Goal: Task Accomplishment & Management: Use online tool/utility

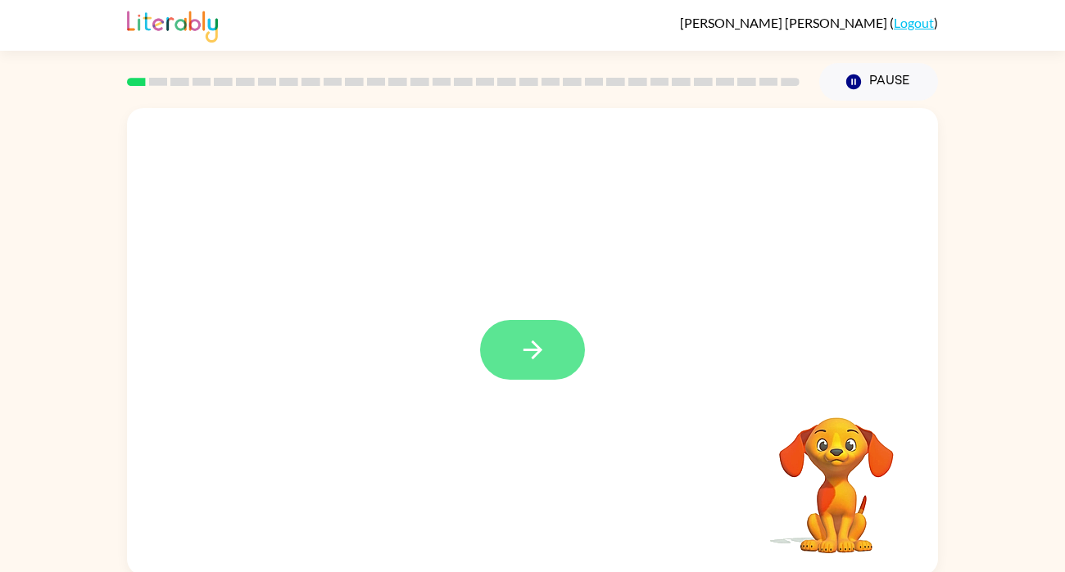
click at [539, 343] on icon "button" at bounding box center [532, 350] width 29 height 29
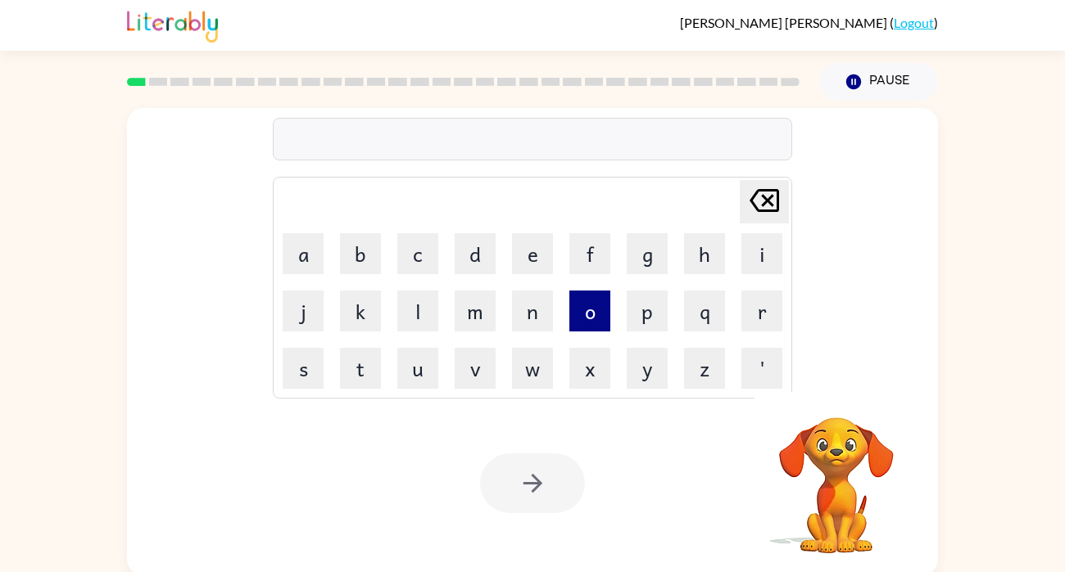
click at [586, 298] on button "o" at bounding box center [589, 311] width 41 height 41
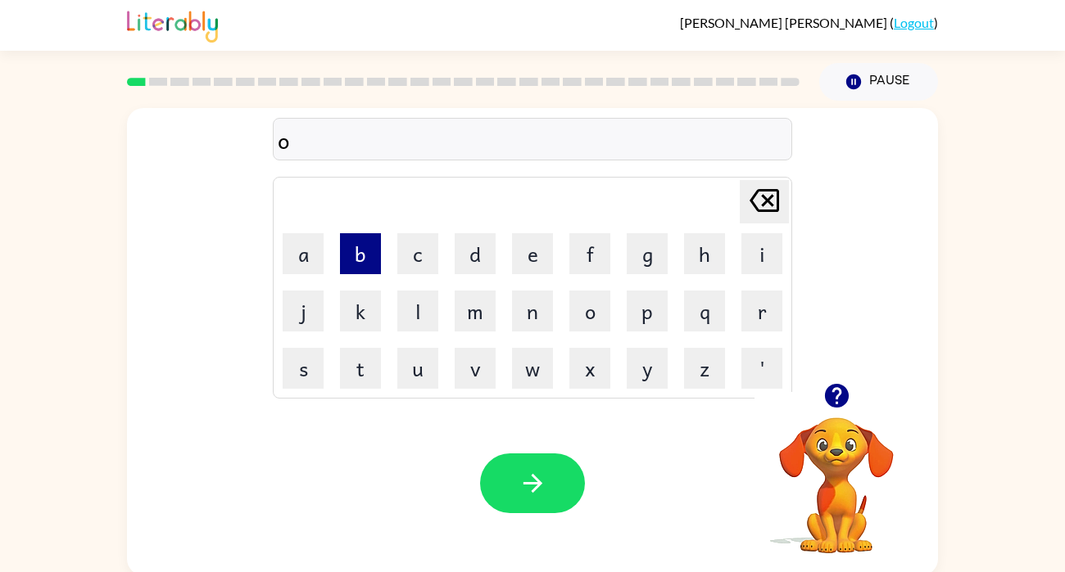
click at [357, 255] on button "b" at bounding box center [360, 253] width 41 height 41
type button "b"
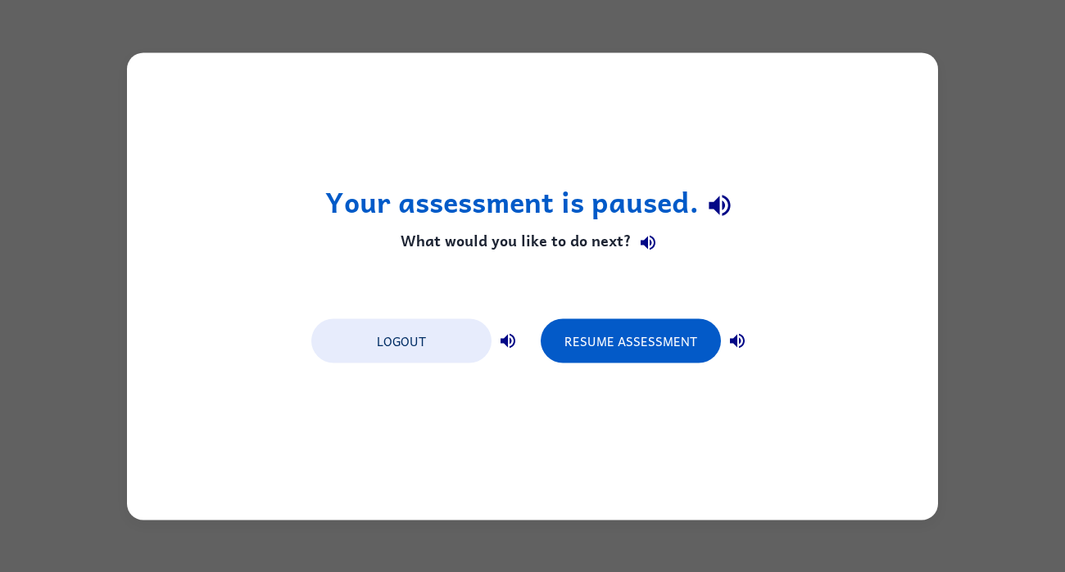
click at [305, 30] on div "Your assessment is paused. What would you like to do next? Logout Resume Assess…" at bounding box center [532, 286] width 1065 height 572
click at [509, 261] on div "Your assessment is paused. What would you like to do next? Logout Resume Assess…" at bounding box center [532, 286] width 811 height 468
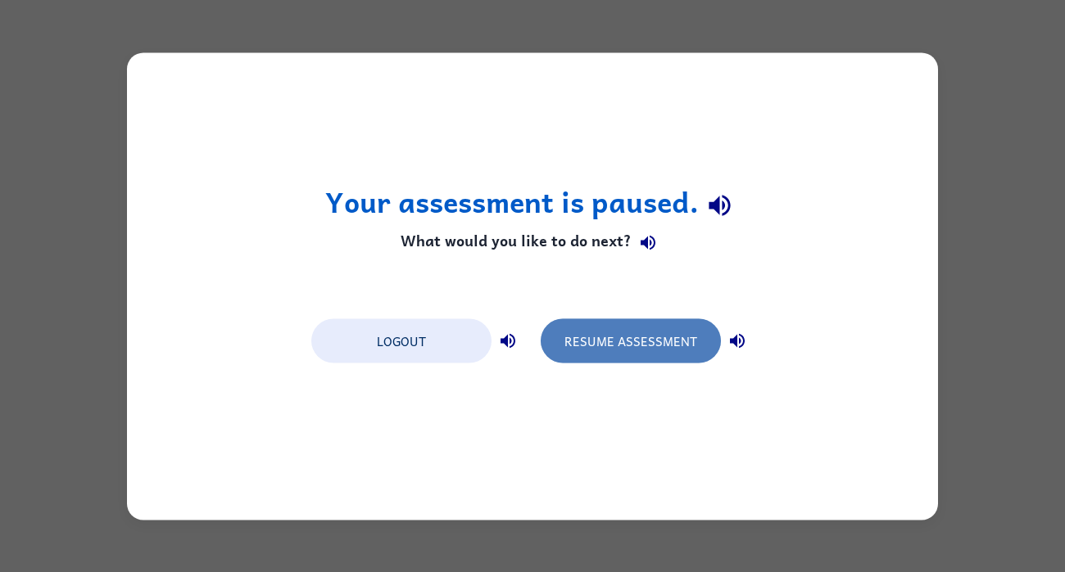
click at [681, 349] on button "Resume Assessment" at bounding box center [630, 341] width 180 height 44
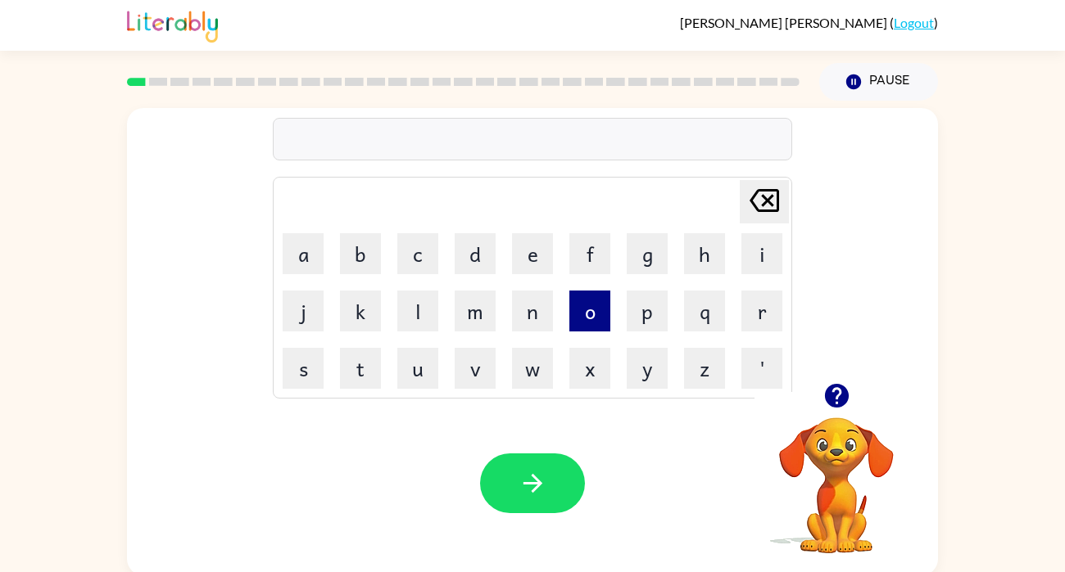
click at [581, 314] on button "o" at bounding box center [589, 311] width 41 height 41
click at [617, 286] on table "[PERSON_NAME] last character input a b c d e f g h i j k l m n o p q r s t u v …" at bounding box center [533, 288] width 518 height 220
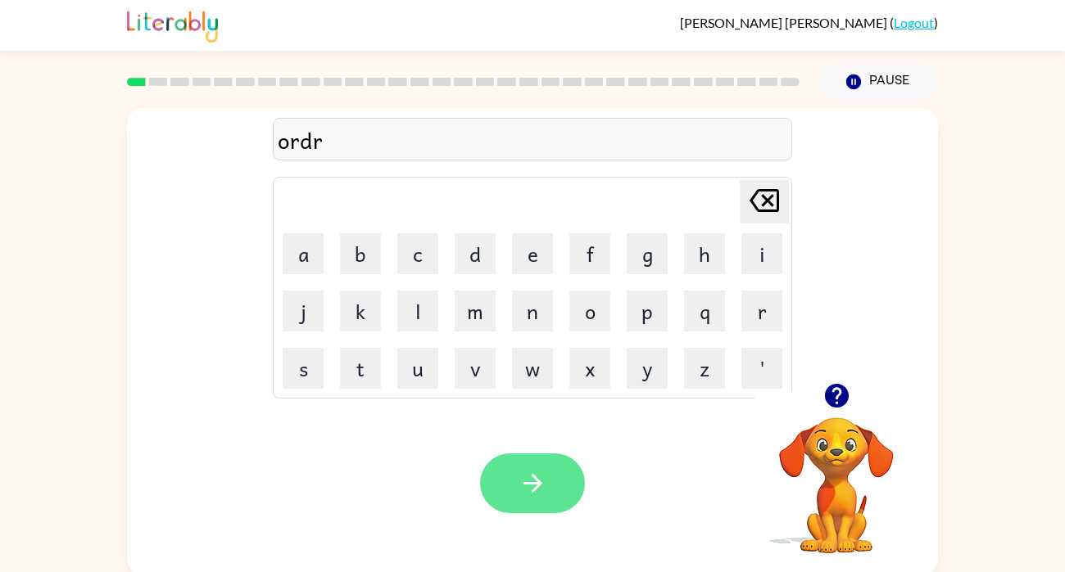
click at [566, 470] on button "button" at bounding box center [532, 484] width 105 height 60
click at [842, 396] on icon "button" at bounding box center [836, 396] width 24 height 24
click at [834, 408] on icon "button" at bounding box center [836, 396] width 24 height 24
click at [622, 295] on td "p" at bounding box center [647, 311] width 56 height 56
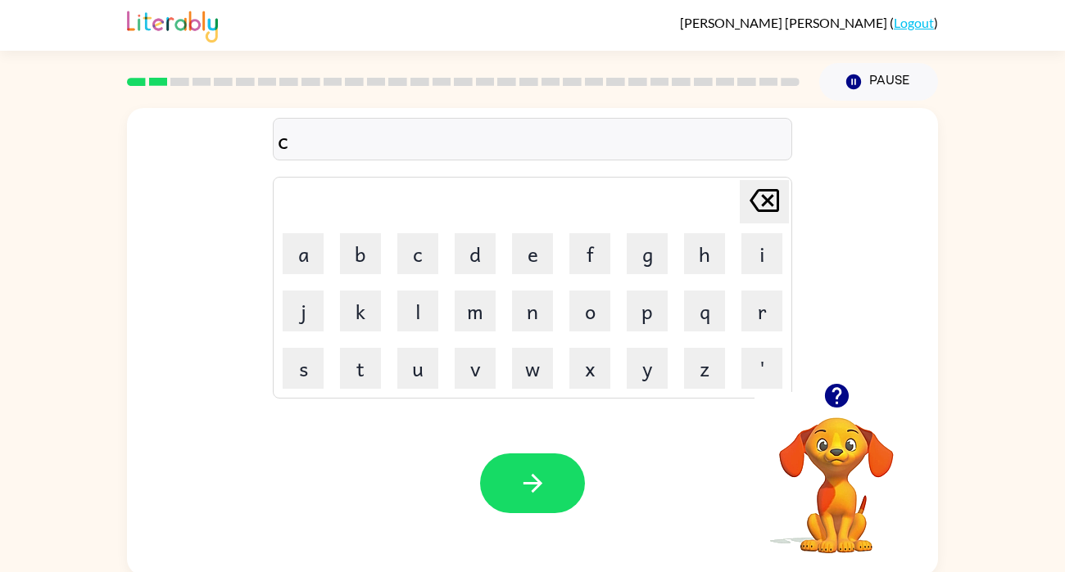
click at [848, 405] on icon "button" at bounding box center [836, 396] width 29 height 29
click at [767, 215] on icon "[PERSON_NAME] last character input" at bounding box center [763, 200] width 39 height 39
click at [780, 200] on icon "[PERSON_NAME] last character input" at bounding box center [763, 200] width 39 height 39
click at [784, 191] on button "[PERSON_NAME] last character input" at bounding box center [763, 201] width 49 height 43
click at [787, 184] on button "[PERSON_NAME] last character input" at bounding box center [763, 201] width 49 height 43
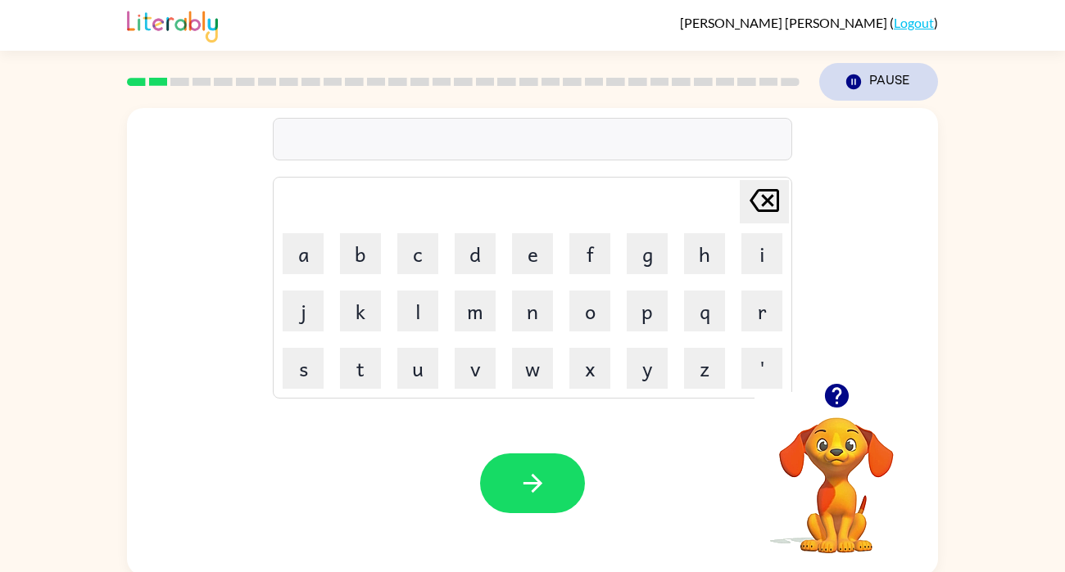
click at [848, 86] on icon "button" at bounding box center [853, 82] width 15 height 15
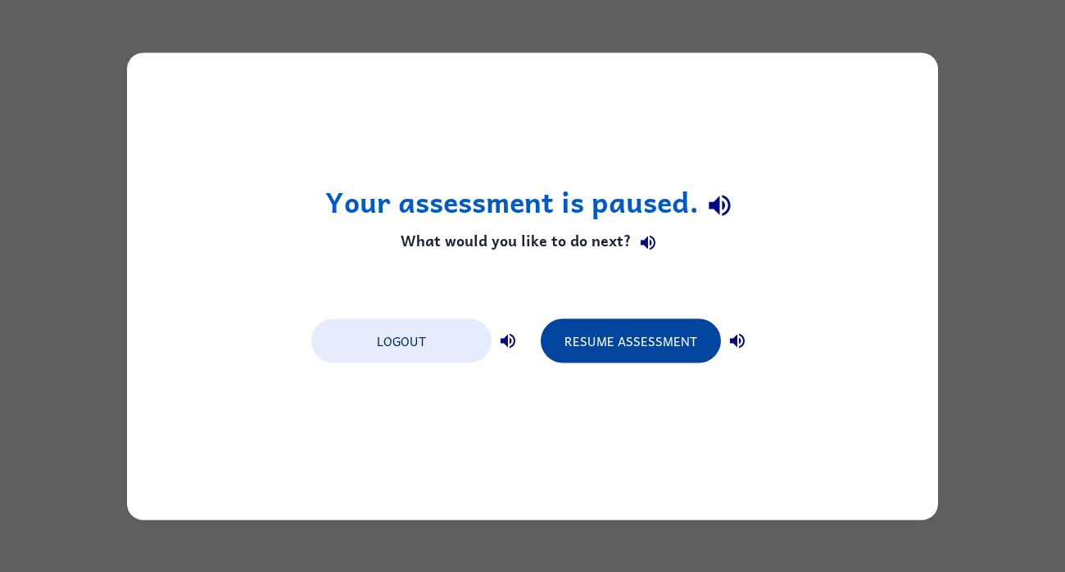
click at [650, 348] on button "Resume Assessment" at bounding box center [630, 341] width 180 height 44
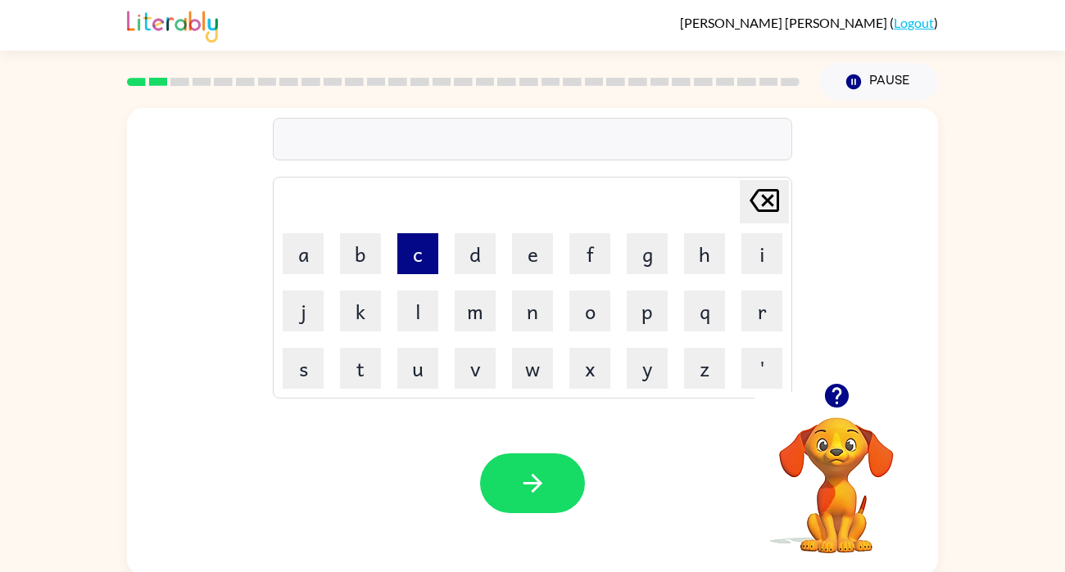
click at [416, 258] on button "c" at bounding box center [417, 253] width 41 height 41
click at [287, 250] on button "a" at bounding box center [303, 253] width 41 height 41
click at [778, 194] on icon "[PERSON_NAME] last character input" at bounding box center [763, 200] width 39 height 39
click at [769, 191] on icon at bounding box center [763, 200] width 29 height 23
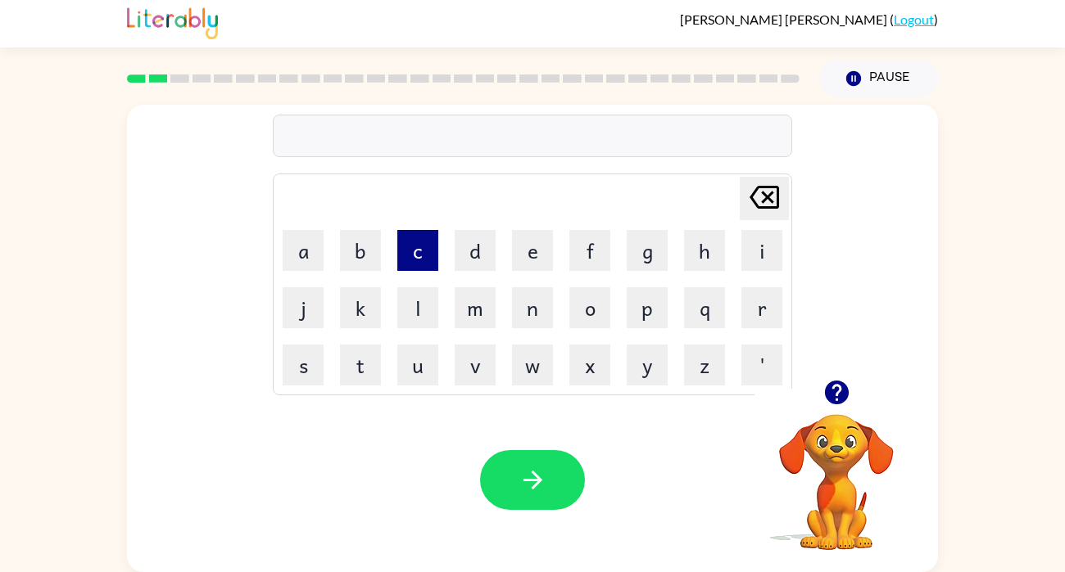
click at [419, 249] on button "c" at bounding box center [417, 250] width 41 height 41
click at [305, 244] on button "a" at bounding box center [303, 250] width 41 height 41
click at [593, 310] on button "o" at bounding box center [589, 307] width 41 height 41
click at [359, 372] on button "t" at bounding box center [360, 365] width 41 height 41
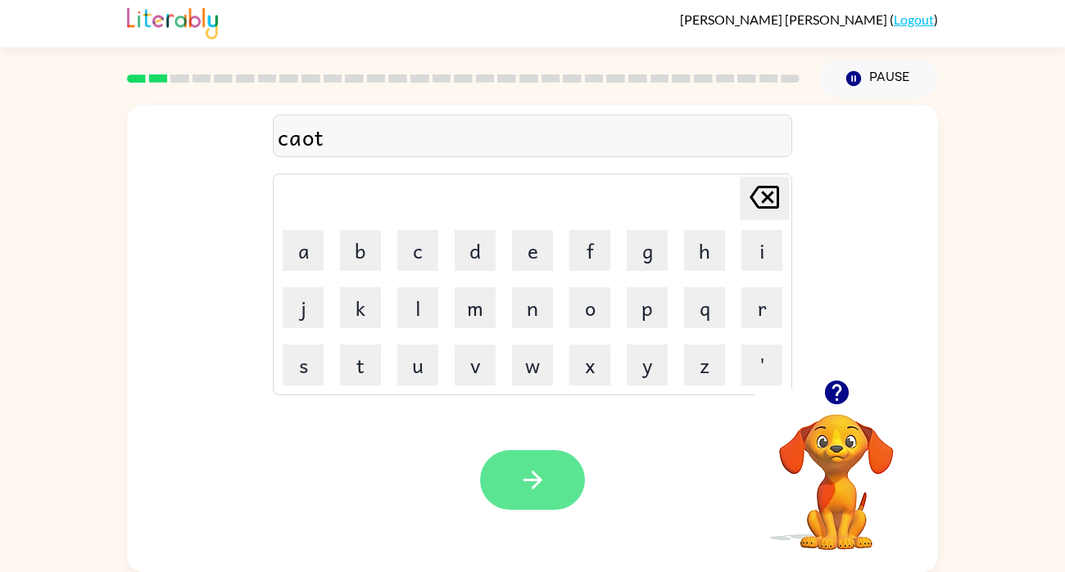
click at [515, 500] on button "button" at bounding box center [532, 480] width 105 height 60
click at [522, 503] on button "button" at bounding box center [532, 481] width 105 height 60
click at [549, 500] on button "button" at bounding box center [532, 481] width 105 height 60
click at [505, 507] on button "button" at bounding box center [532, 481] width 105 height 60
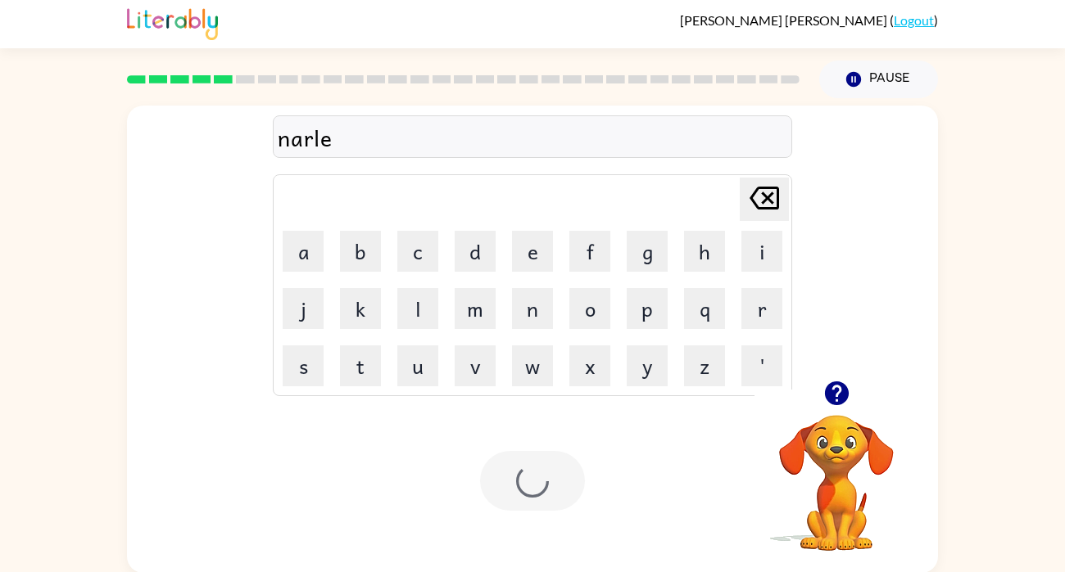
click at [545, 482] on div at bounding box center [532, 481] width 105 height 60
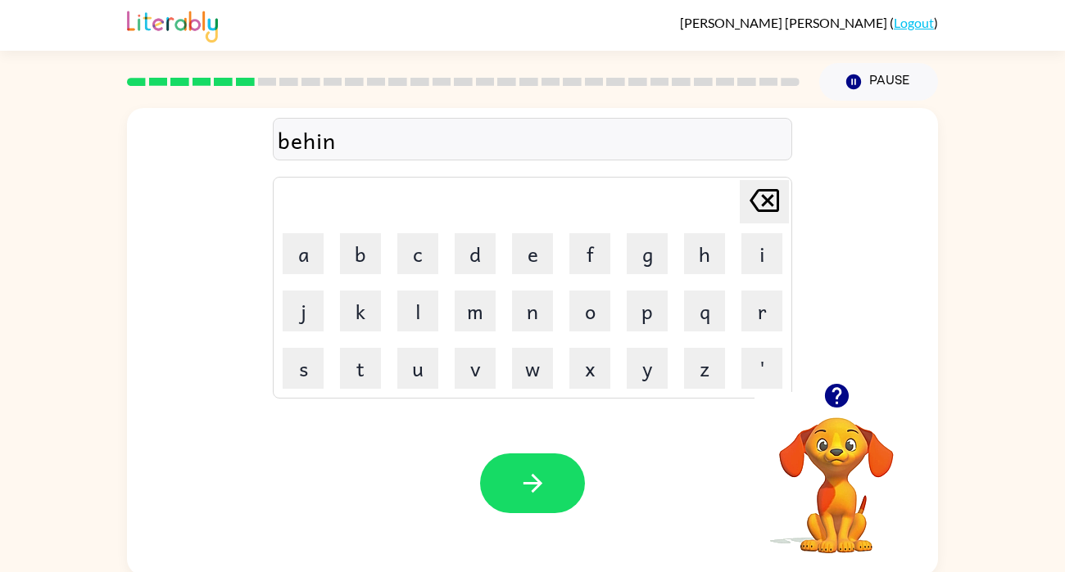
scroll to position [2, 0]
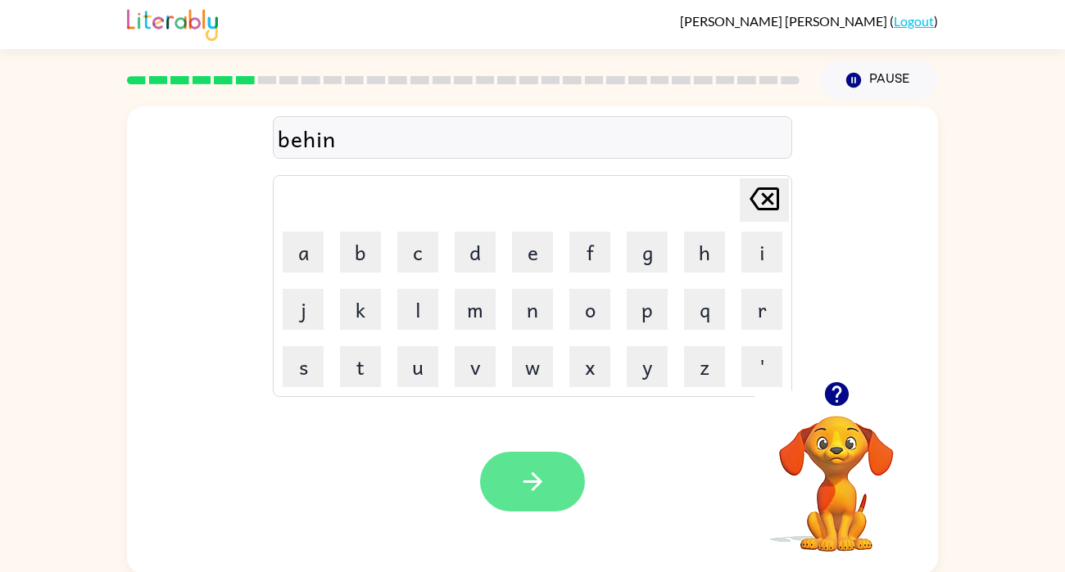
click at [550, 495] on button "button" at bounding box center [532, 482] width 105 height 60
click at [551, 490] on div at bounding box center [532, 482] width 105 height 60
click at [493, 493] on button "button" at bounding box center [532, 482] width 105 height 60
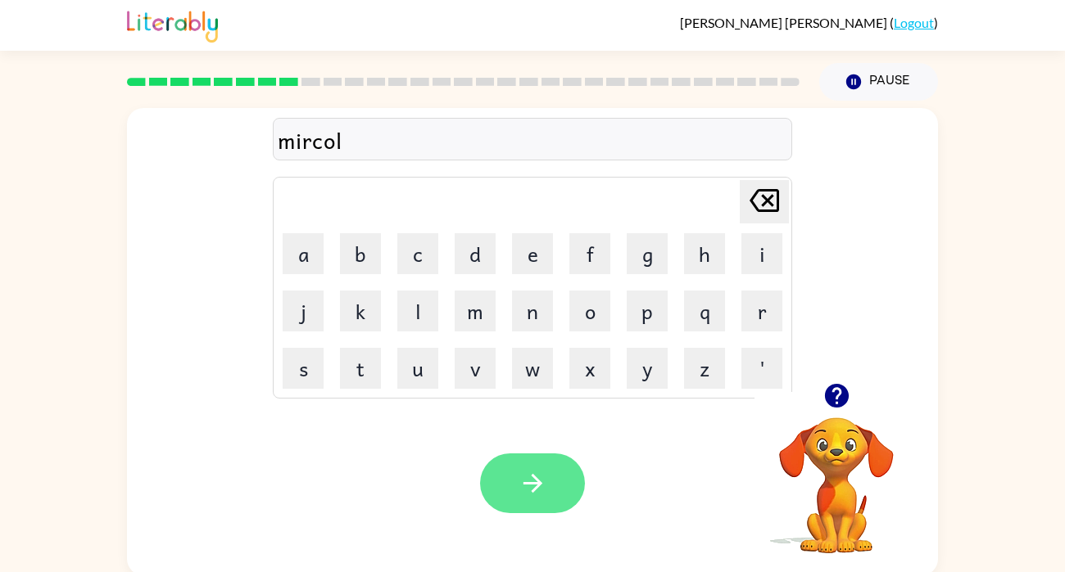
click at [566, 483] on button "button" at bounding box center [532, 484] width 105 height 60
click at [551, 483] on div at bounding box center [532, 484] width 105 height 60
click at [524, 501] on button "button" at bounding box center [532, 484] width 105 height 60
click at [509, 491] on button "button" at bounding box center [532, 484] width 105 height 60
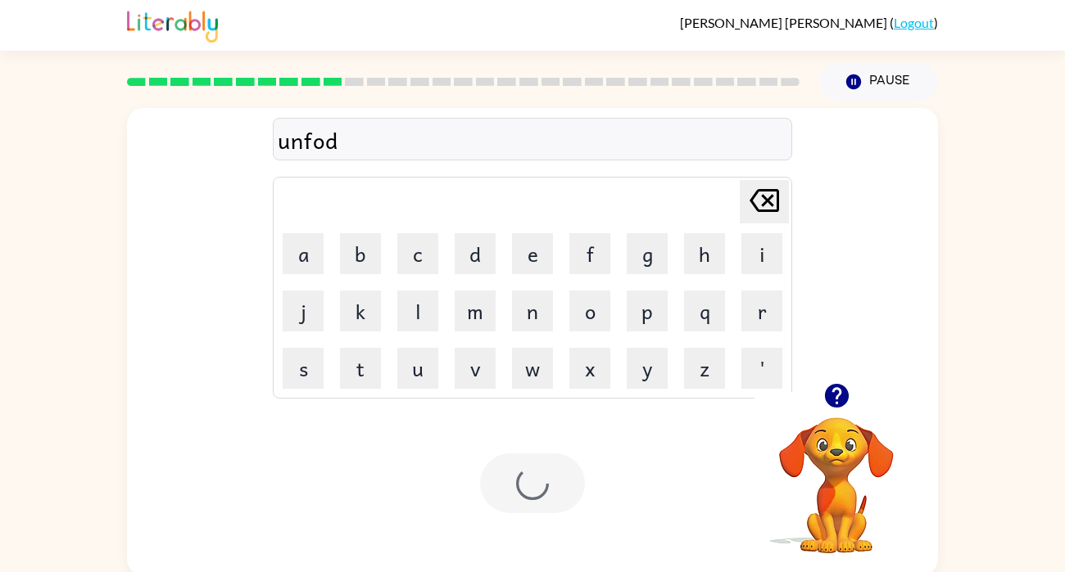
click at [519, 489] on div at bounding box center [532, 484] width 105 height 60
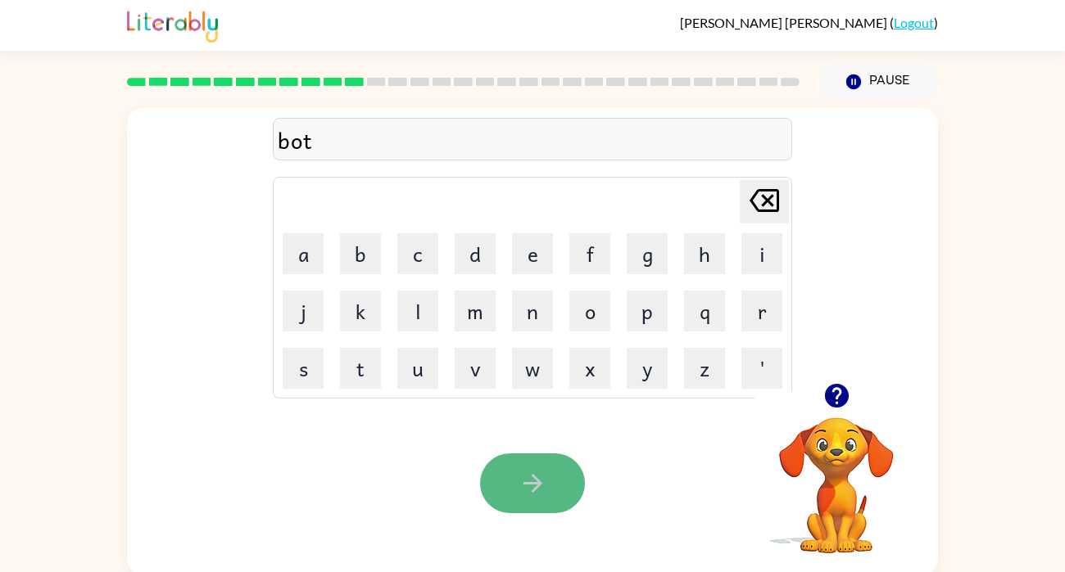
click at [540, 487] on icon "button" at bounding box center [532, 483] width 29 height 29
click at [531, 488] on icon "button" at bounding box center [532, 483] width 29 height 29
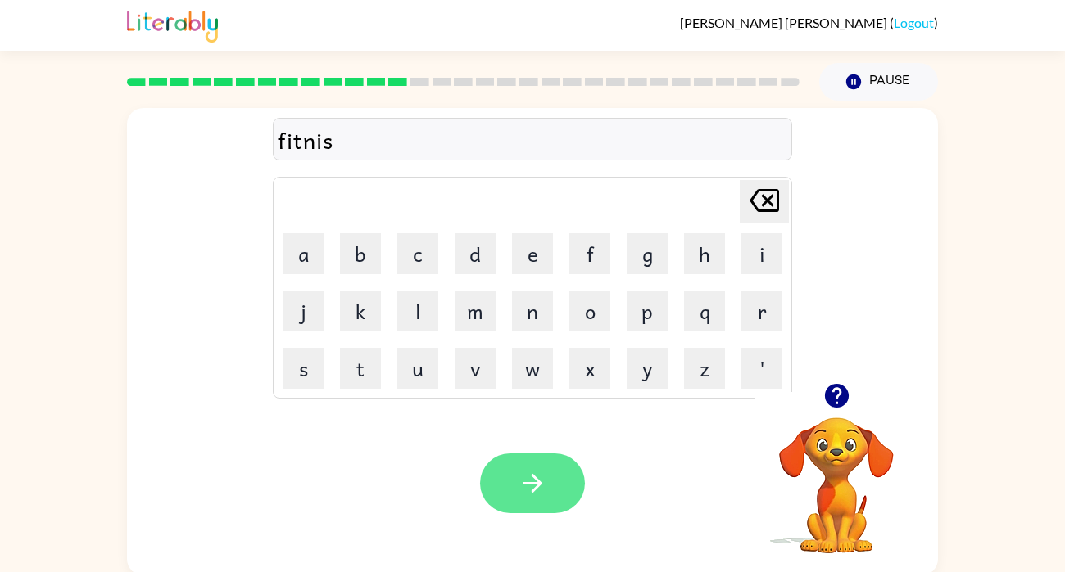
click at [527, 501] on button "button" at bounding box center [532, 484] width 105 height 60
click at [535, 498] on div at bounding box center [532, 484] width 105 height 60
click at [522, 495] on icon "button" at bounding box center [532, 483] width 29 height 29
click at [543, 500] on button "button" at bounding box center [532, 484] width 105 height 60
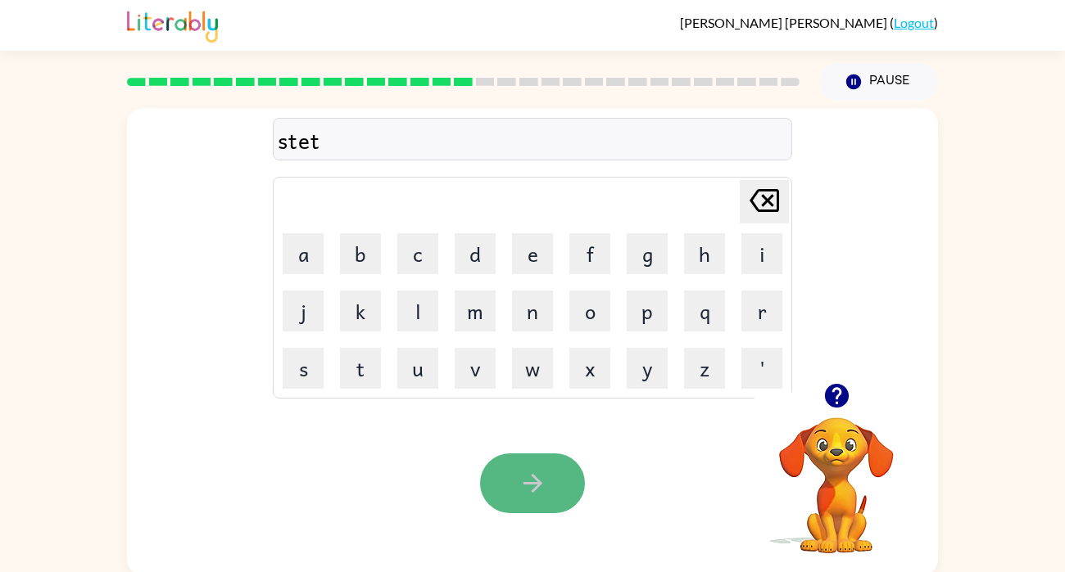
click at [509, 499] on button "button" at bounding box center [532, 484] width 105 height 60
click at [829, 400] on icon "button" at bounding box center [836, 396] width 24 height 24
click at [511, 500] on button "button" at bounding box center [532, 484] width 105 height 60
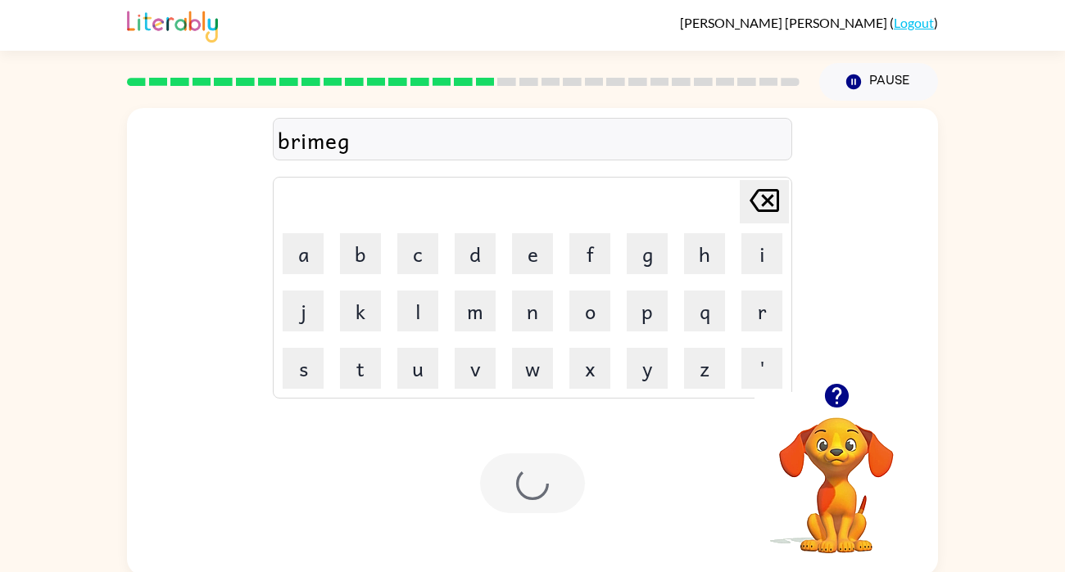
click at [551, 468] on div at bounding box center [532, 484] width 105 height 60
click at [560, 482] on button "button" at bounding box center [532, 484] width 105 height 60
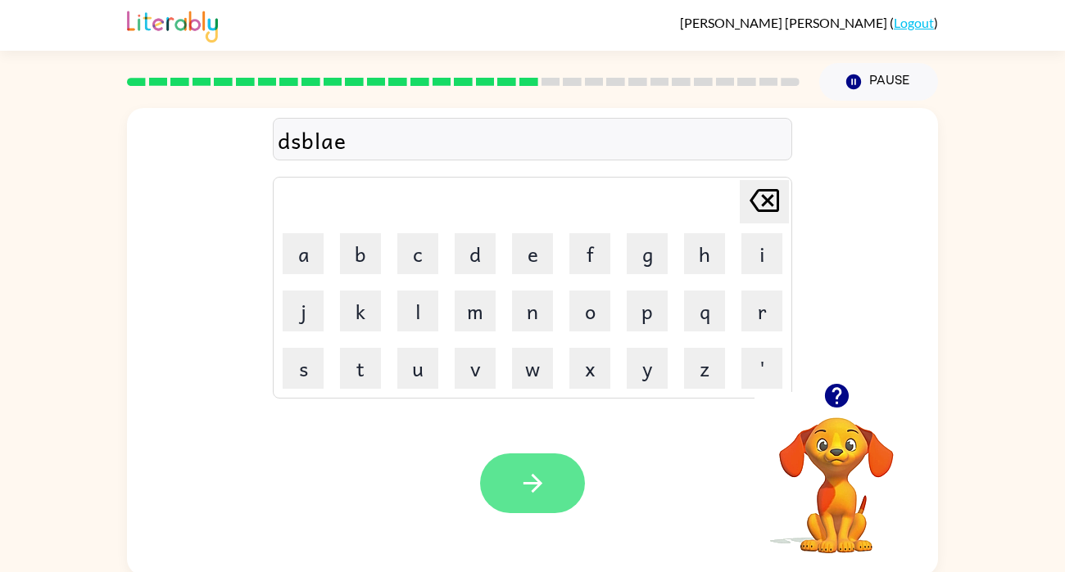
click at [504, 498] on button "button" at bounding box center [532, 484] width 105 height 60
click at [553, 458] on button "button" at bounding box center [532, 484] width 105 height 60
click at [581, 435] on div "Your browser must support playing .mp4 files to use Literably. Please try using…" at bounding box center [532, 483] width 811 height 184
click at [537, 472] on icon "button" at bounding box center [532, 483] width 29 height 29
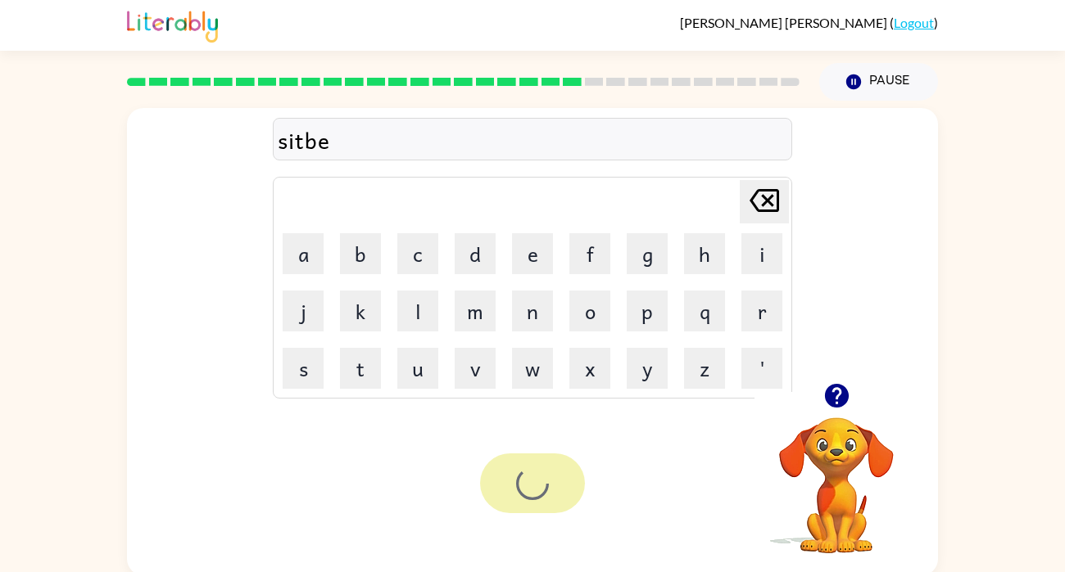
click at [537, 464] on div at bounding box center [532, 484] width 105 height 60
click at [540, 479] on div at bounding box center [532, 484] width 105 height 60
click at [534, 484] on icon "button" at bounding box center [531, 483] width 19 height 19
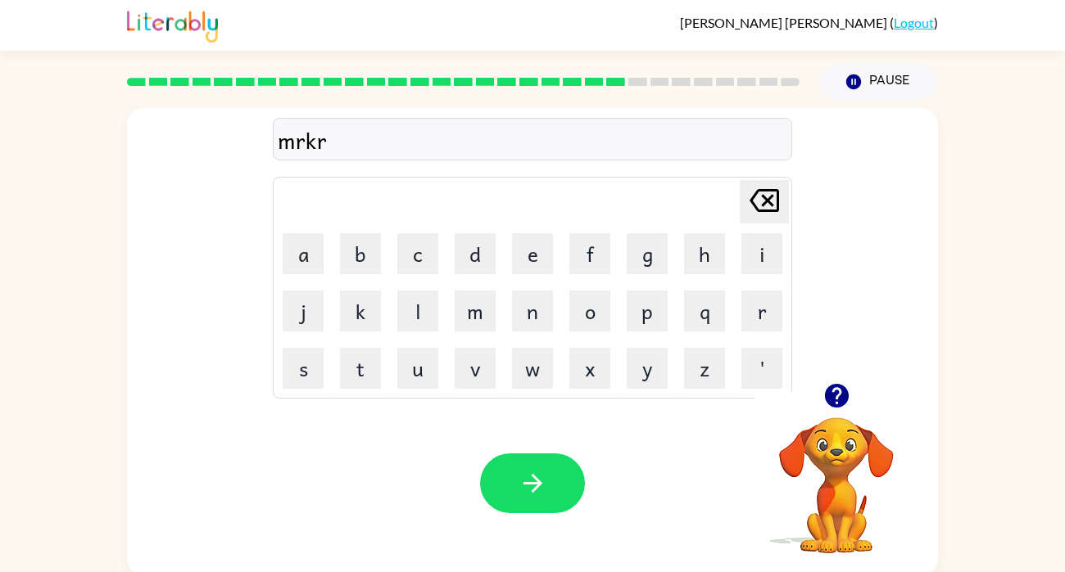
click at [540, 529] on div "Your browser must support playing .mp4 files to use Literably. Please try using…" at bounding box center [532, 483] width 811 height 184
click at [560, 485] on button "button" at bounding box center [532, 484] width 105 height 60
click at [529, 508] on div at bounding box center [532, 484] width 105 height 60
click at [534, 499] on div at bounding box center [532, 484] width 105 height 60
click at [531, 466] on button "button" at bounding box center [532, 484] width 105 height 60
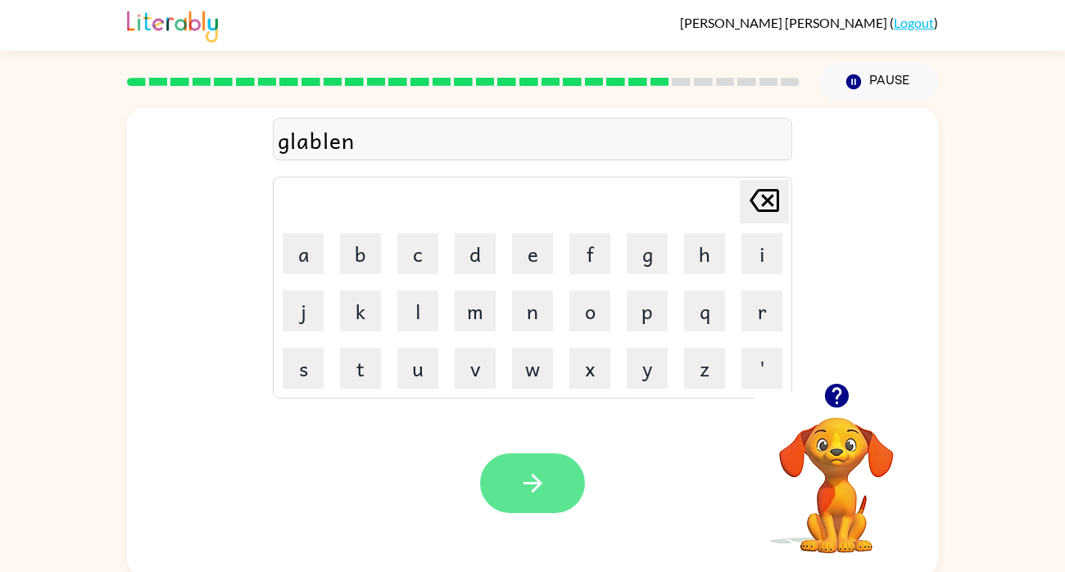
click at [561, 509] on button "button" at bounding box center [532, 484] width 105 height 60
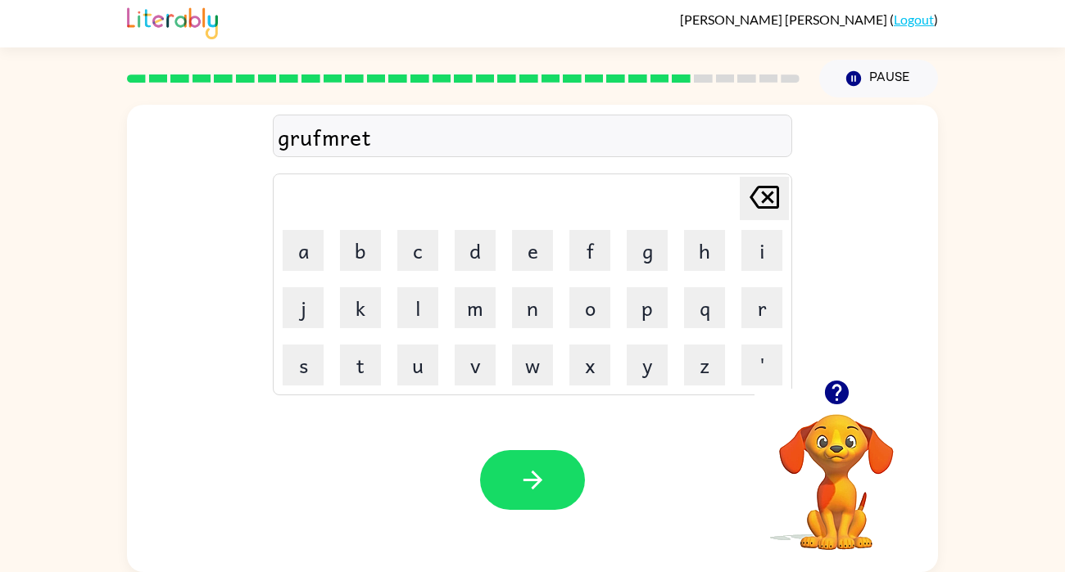
scroll to position [2, 0]
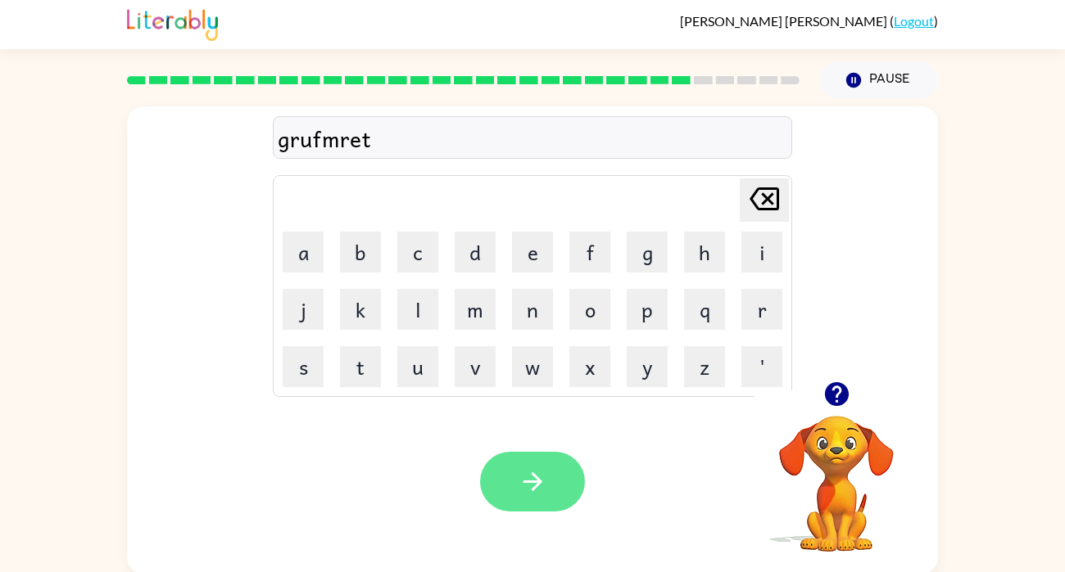
click at [532, 500] on button "button" at bounding box center [532, 482] width 105 height 60
click at [519, 498] on div at bounding box center [532, 482] width 105 height 60
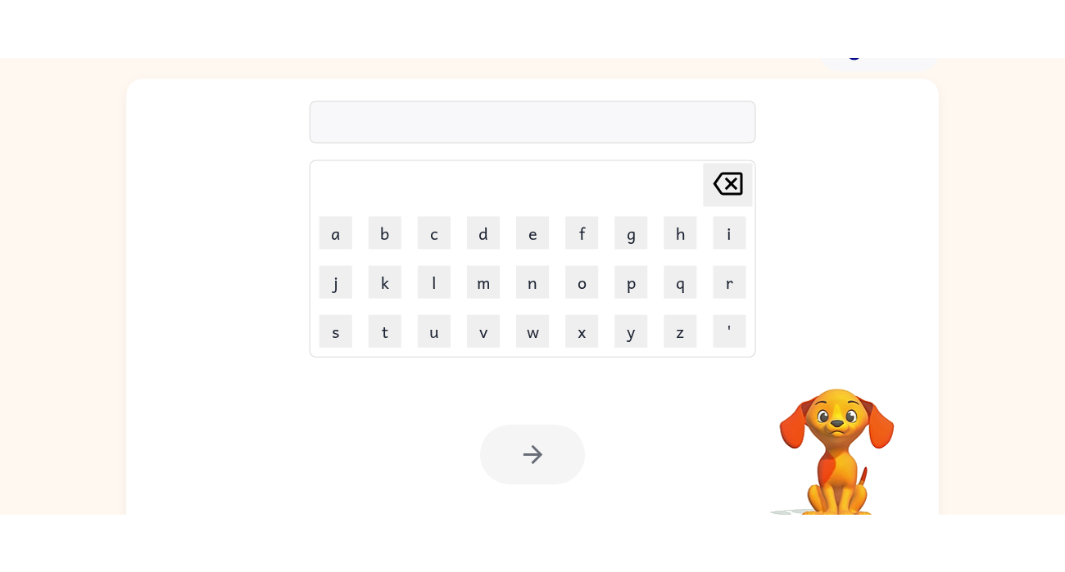
scroll to position [4, 0]
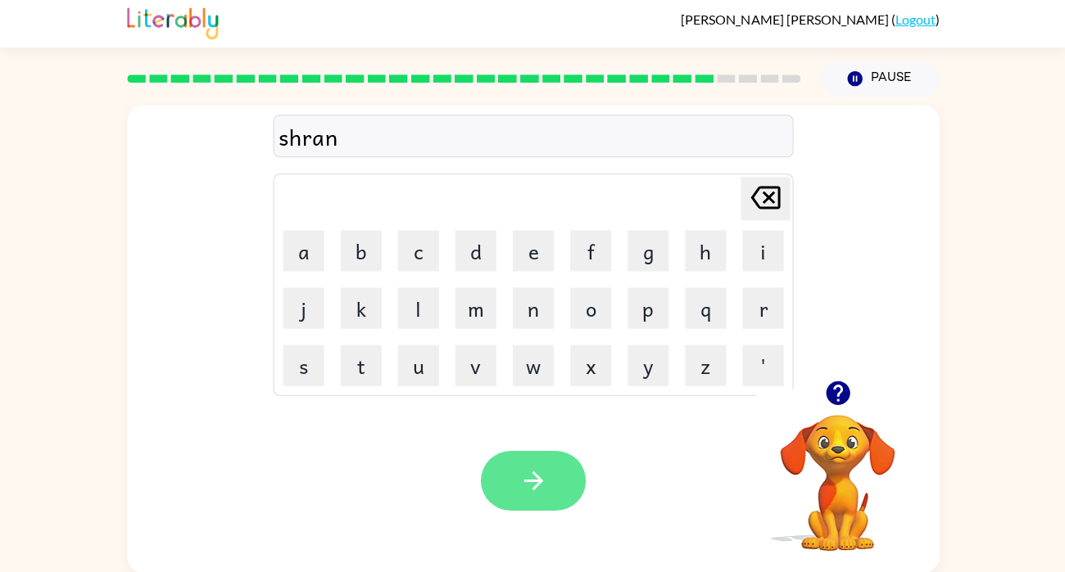
click at [507, 508] on button "button" at bounding box center [532, 480] width 105 height 60
click at [514, 468] on div at bounding box center [532, 480] width 105 height 60
click at [531, 503] on button "button" at bounding box center [532, 480] width 105 height 60
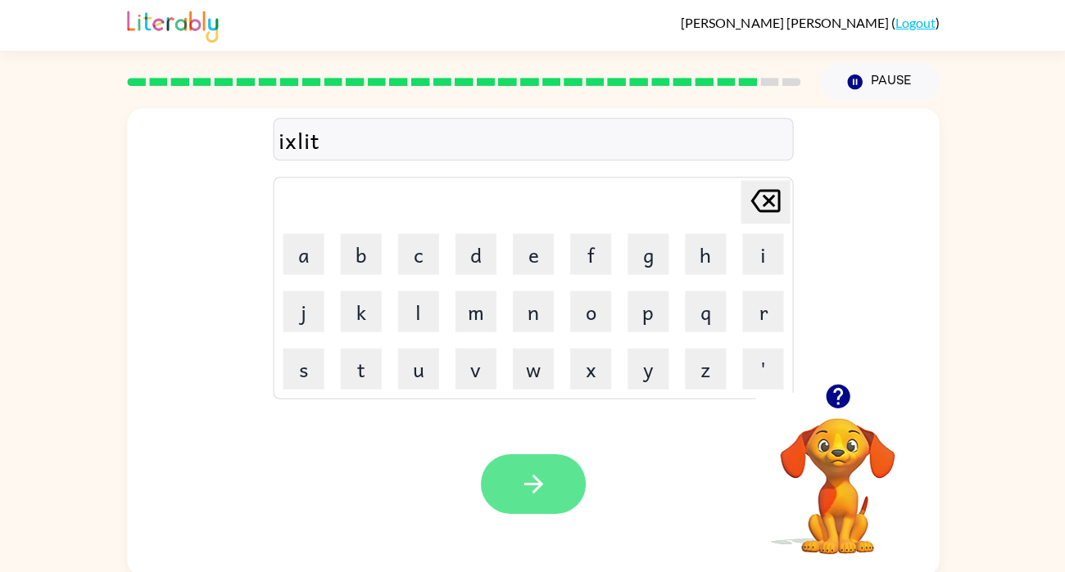
click at [513, 485] on button "button" at bounding box center [532, 484] width 105 height 60
click at [535, 506] on button "button" at bounding box center [532, 484] width 105 height 60
